Goal: Information Seeking & Learning: Check status

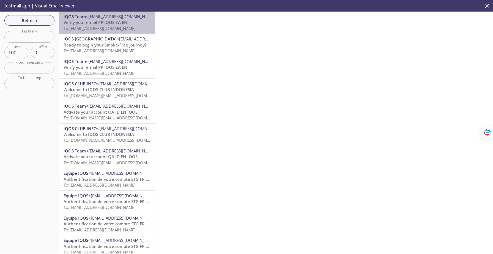
click at [107, 27] on span "To: [EMAIL_ADDRESS][DOMAIN_NAME]" at bounding box center [100, 29] width 72 height 6
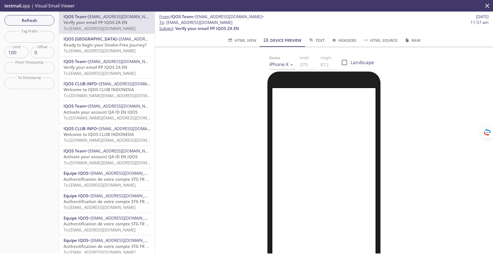
click at [104, 50] on span "To: [EMAIL_ADDRESS][DOMAIN_NAME]" at bounding box center [100, 51] width 72 height 6
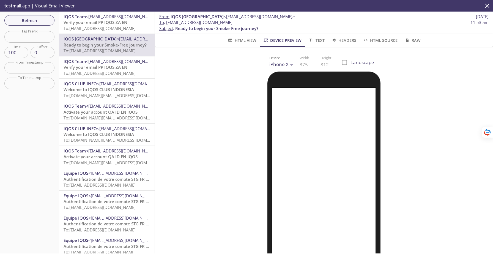
click at [95, 71] on span "To: [EMAIL_ADDRESS][DOMAIN_NAME]" at bounding box center [100, 73] width 72 height 6
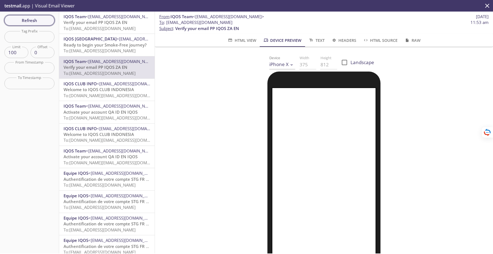
click at [42, 21] on span "Refresh" at bounding box center [29, 20] width 41 height 7
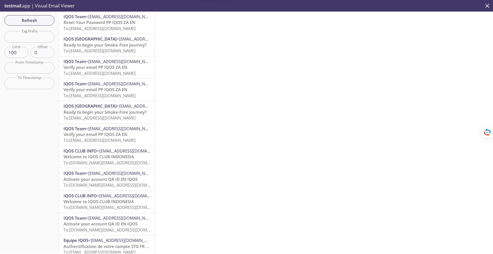
click at [97, 23] on span "Reset Your Password PP IQOS ZA EN" at bounding box center [100, 23] width 72 height 6
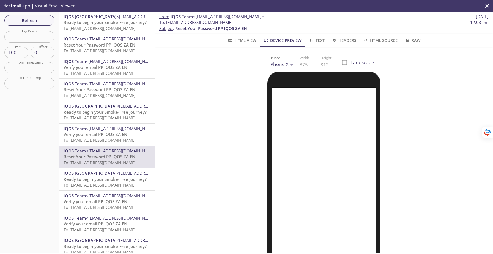
click at [43, 17] on span "Refresh" at bounding box center [29, 20] width 41 height 7
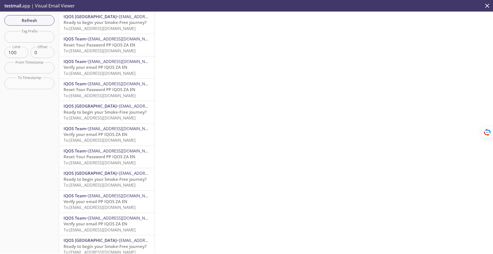
click at [35, 18] on span "Refresh" at bounding box center [29, 20] width 41 height 7
click at [108, 26] on span "To: [EMAIL_ADDRESS][DOMAIN_NAME]" at bounding box center [100, 29] width 72 height 6
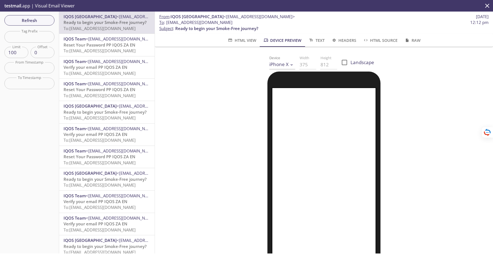
click at [99, 49] on span "To: [EMAIL_ADDRESS][DOMAIN_NAME]" at bounding box center [100, 51] width 72 height 6
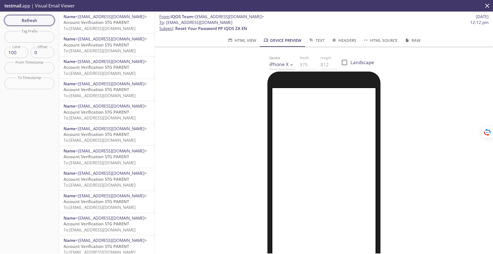
click at [40, 21] on span "Refresh" at bounding box center [29, 20] width 41 height 7
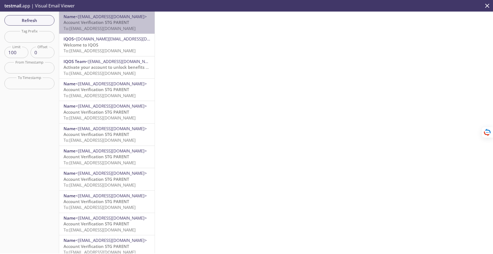
click at [105, 27] on span "To: [EMAIL_ADDRESS][DOMAIN_NAME]" at bounding box center [100, 29] width 72 height 6
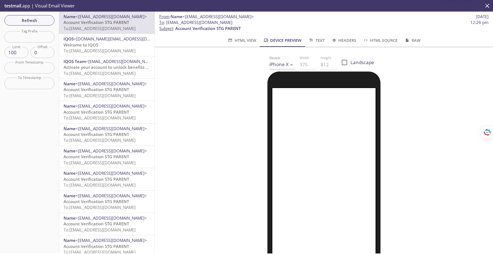
click at [102, 50] on span "To: [EMAIL_ADDRESS][DOMAIN_NAME]" at bounding box center [100, 51] width 72 height 6
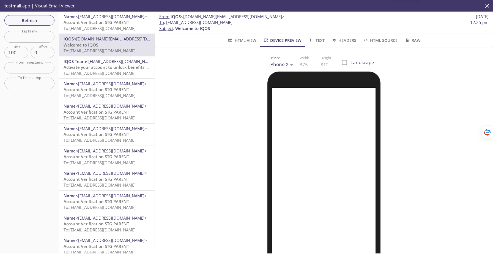
click at [102, 70] on p "Activate your account to unlock benefits PRE-PROD UK EN To: [EMAIL_ADDRESS][DOM…" at bounding box center [107, 70] width 87 height 12
